Goal: Information Seeking & Learning: Learn about a topic

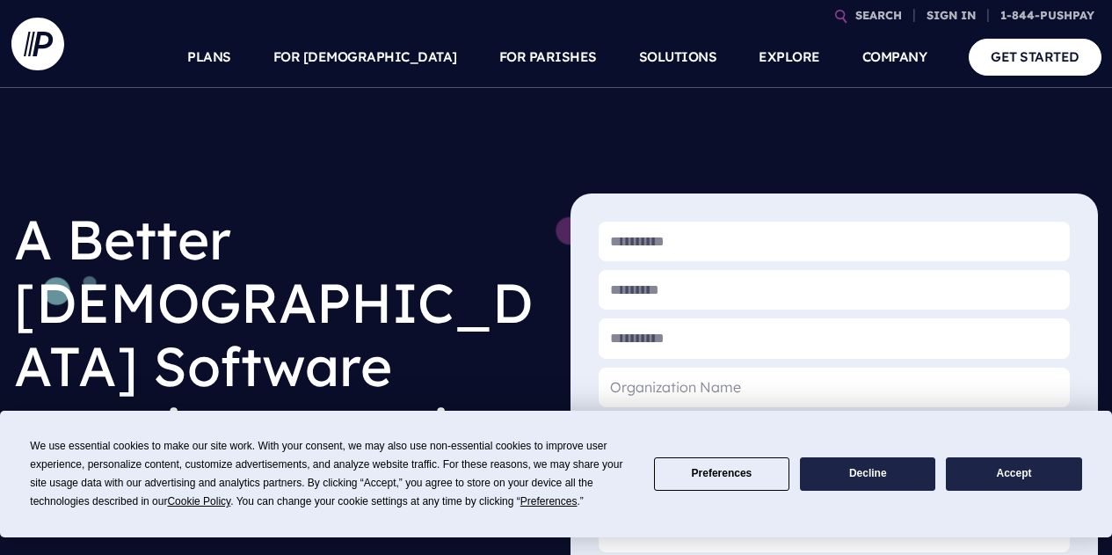
click at [1052, 469] on button "Accept" at bounding box center [1013, 474] width 135 height 34
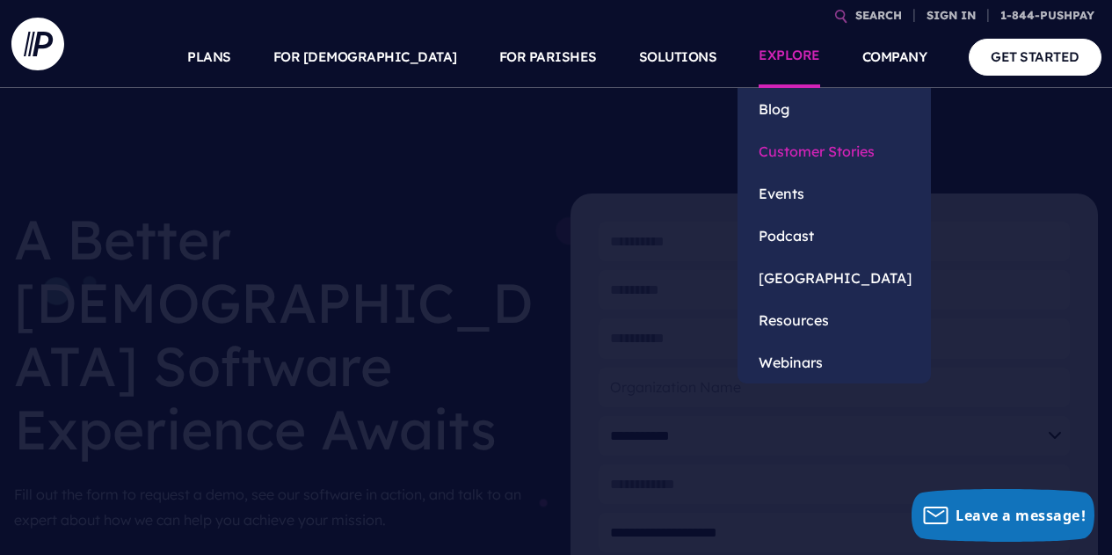
click at [812, 153] on link "Customer Stories" at bounding box center [834, 151] width 193 height 42
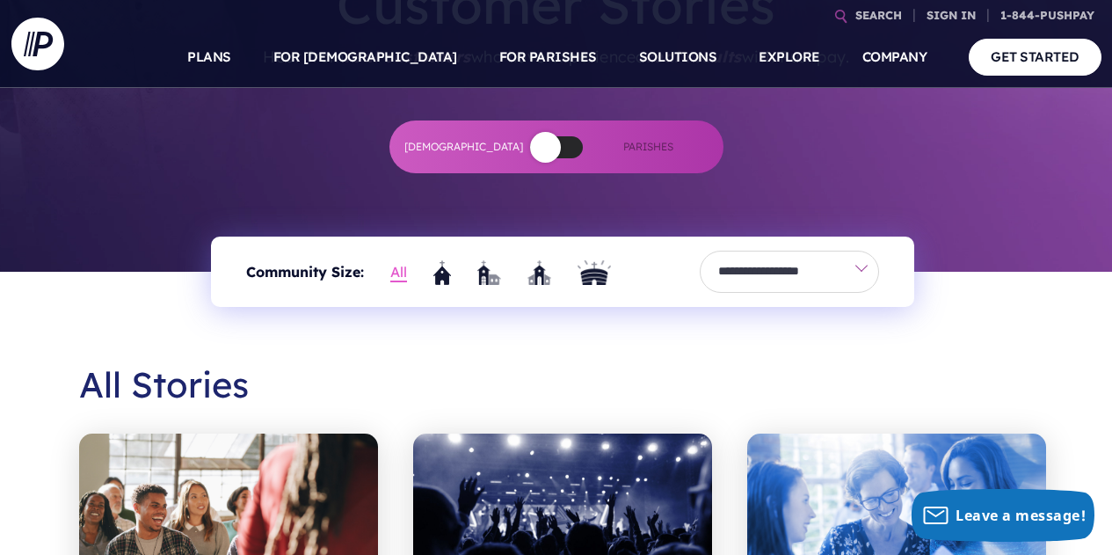
scroll to position [274, 0]
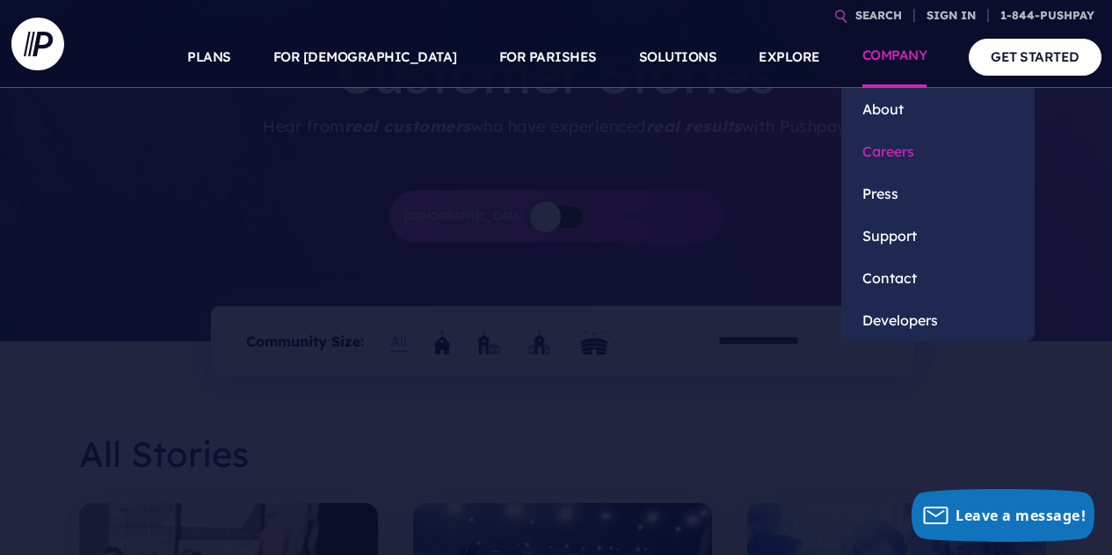
click at [892, 161] on link "Careers" at bounding box center [938, 151] width 193 height 42
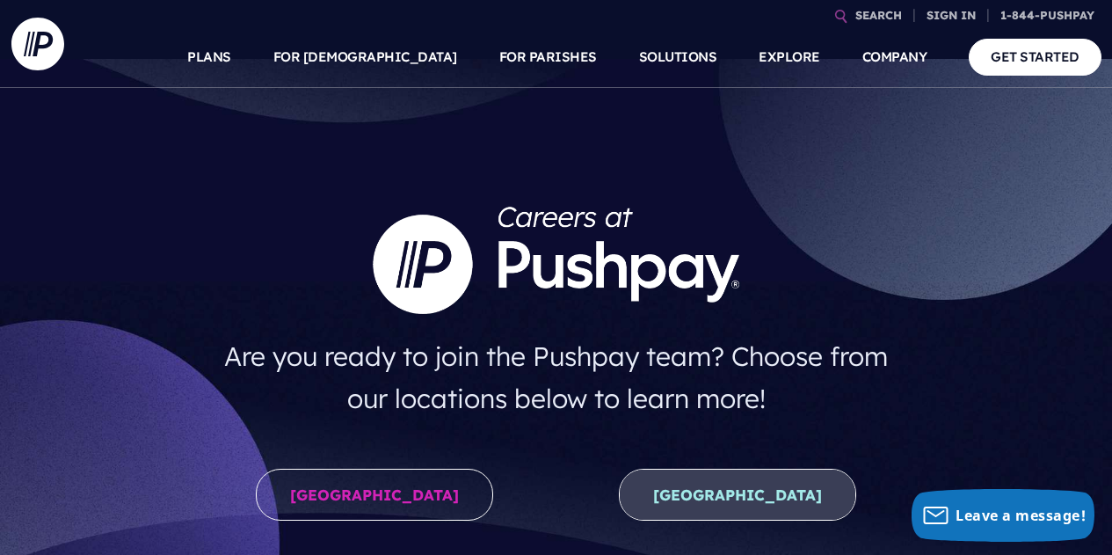
scroll to position [16, 0]
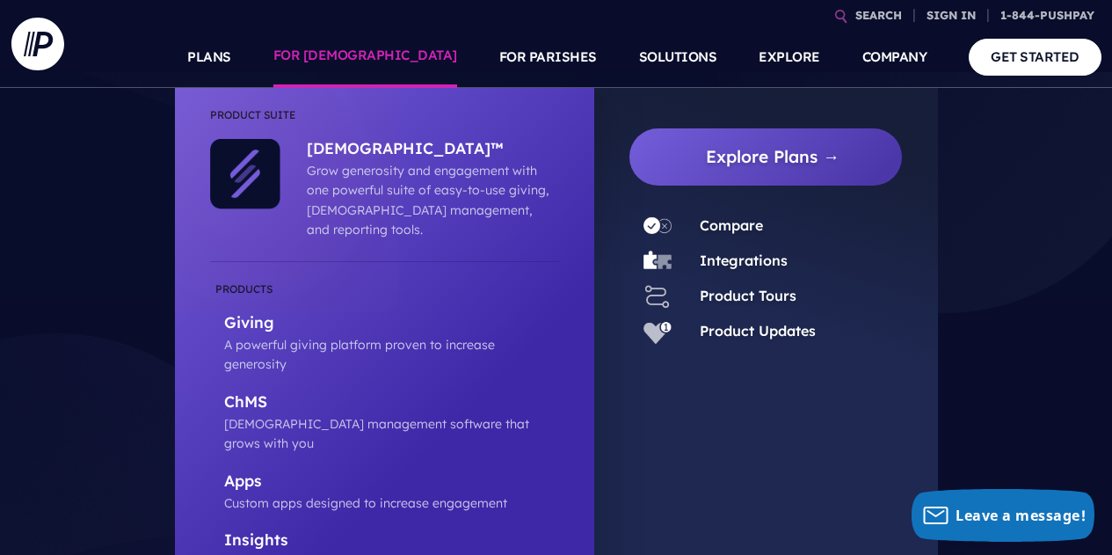
click at [438, 53] on link "FOR [DEMOGRAPHIC_DATA]" at bounding box center [365, 57] width 184 height 62
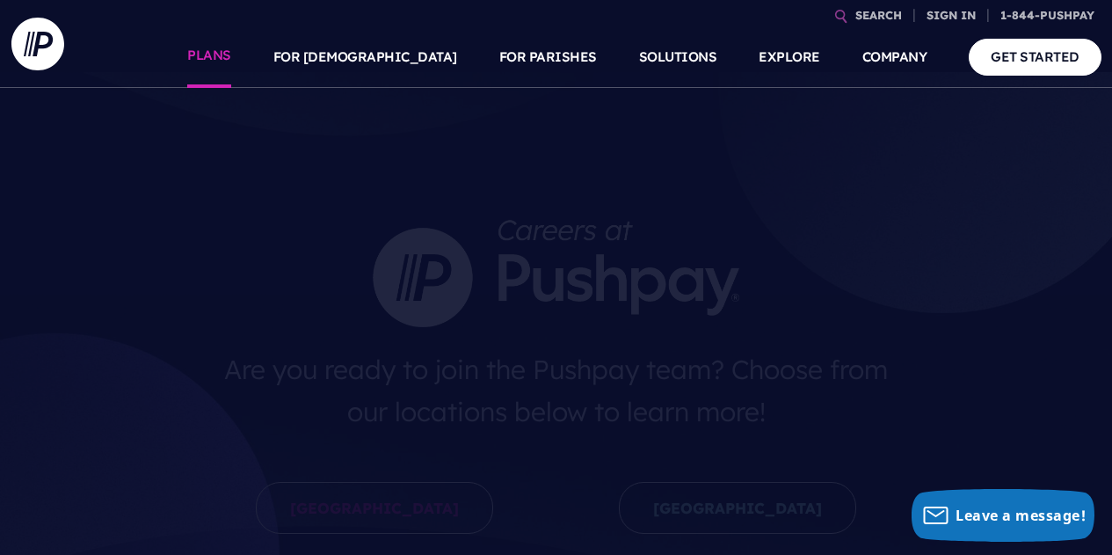
click at [231, 52] on link "PLANS" at bounding box center [209, 57] width 44 height 62
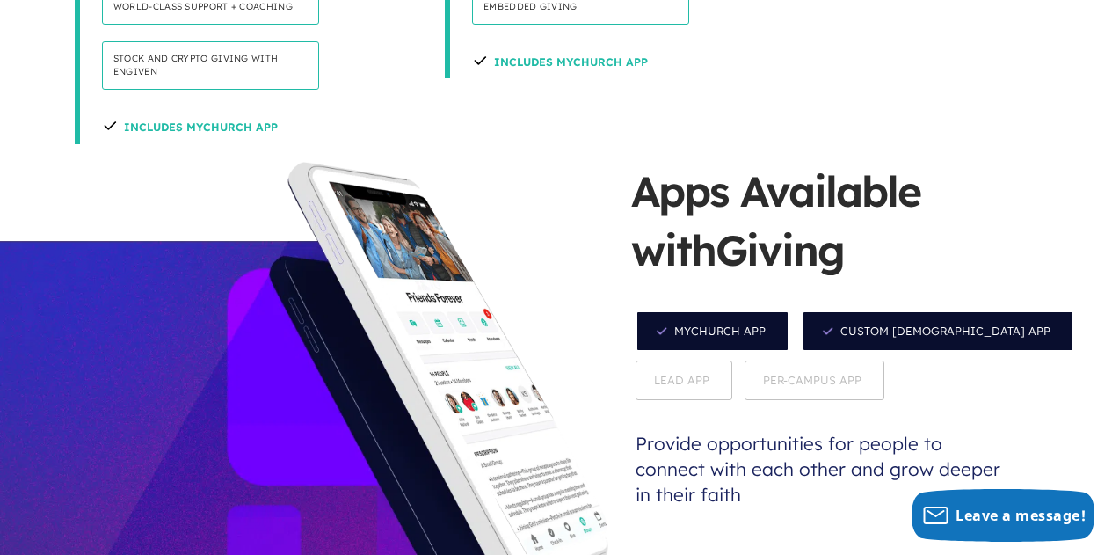
scroll to position [1710, 0]
